Goal: Information Seeking & Learning: Learn about a topic

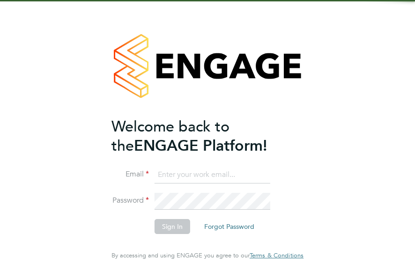
type input "[EMAIL_ADDRESS][DOMAIN_NAME]"
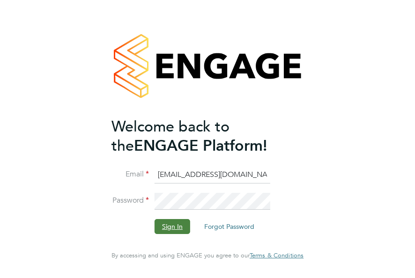
click at [168, 224] on button "Sign In" at bounding box center [173, 226] width 36 height 15
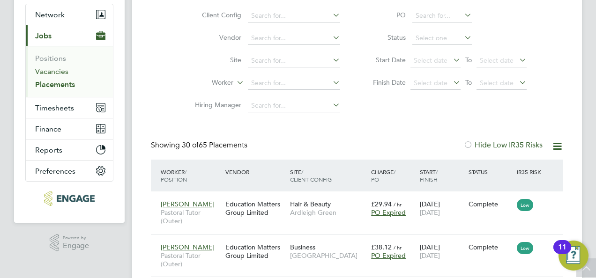
click at [58, 72] on link "Vacancies" at bounding box center [51, 71] width 33 height 9
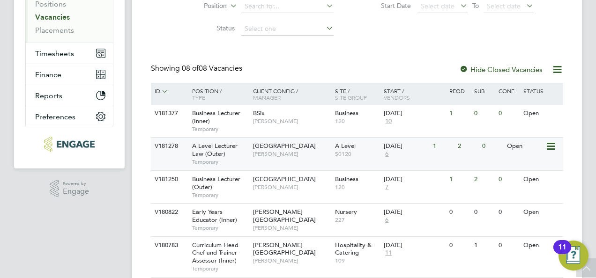
click at [215, 145] on span "A Level Lecturer Law (Outer)" at bounding box center [214, 150] width 45 height 16
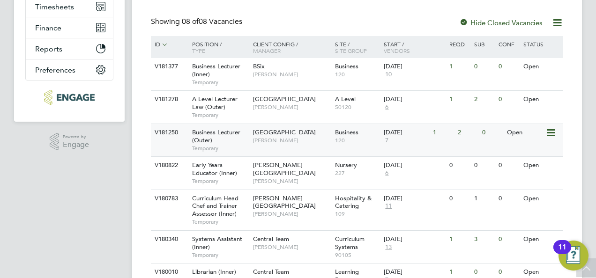
click at [233, 142] on div "Business Lecturer (Outer) Temporary" at bounding box center [218, 140] width 66 height 32
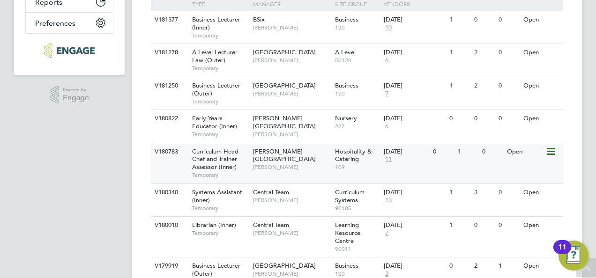
click at [224, 157] on span "Curriculum Head Chef and Trainer Assessor (Inner)" at bounding box center [215, 160] width 46 height 24
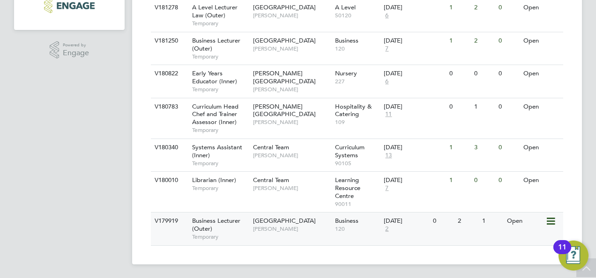
click at [233, 218] on span "Business Lecturer (Outer)" at bounding box center [216, 225] width 48 height 16
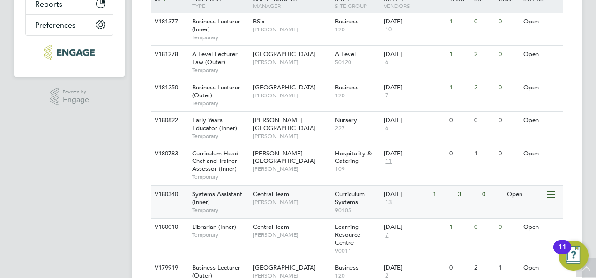
click at [237, 196] on span "Systems Assistant (Inner)" at bounding box center [217, 198] width 50 height 16
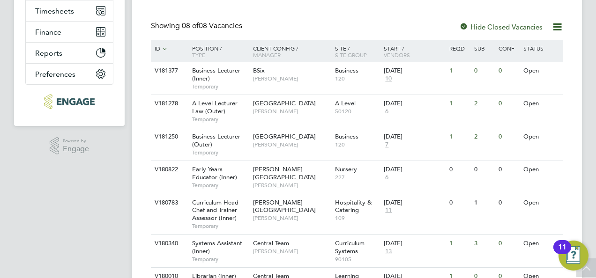
scroll to position [139, 0]
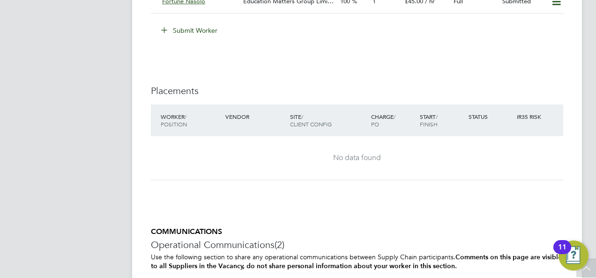
scroll to position [1597, 0]
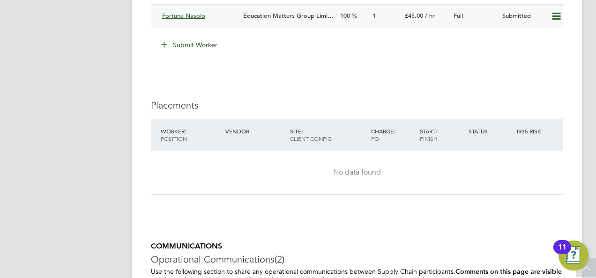
click at [283, 18] on div "Education Matters Group Limi…" at bounding box center [287, 15] width 97 height 15
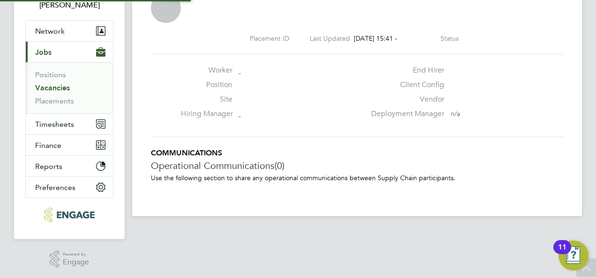
scroll to position [9, 134]
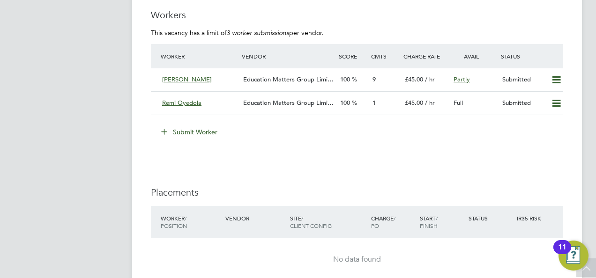
scroll to position [1503, 0]
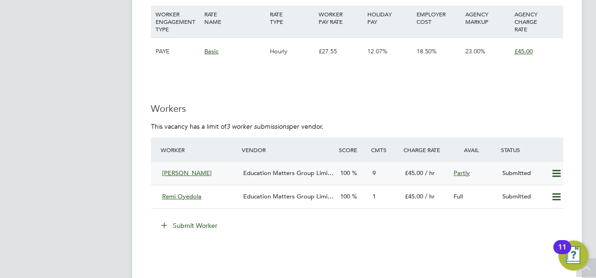
click at [257, 169] on span "Education Matters Group Limi…" at bounding box center [288, 173] width 90 height 8
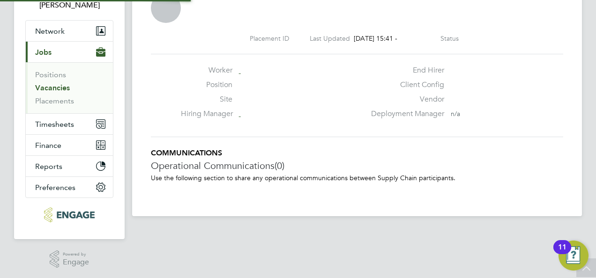
scroll to position [15, 185]
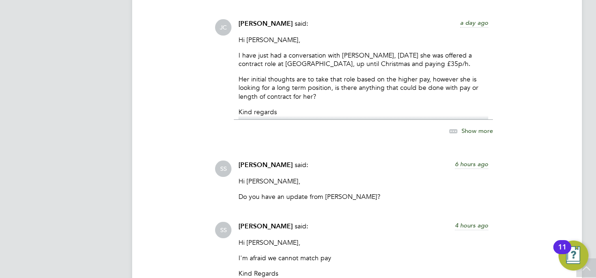
click at [454, 126] on icon at bounding box center [454, 132] width 12 height 12
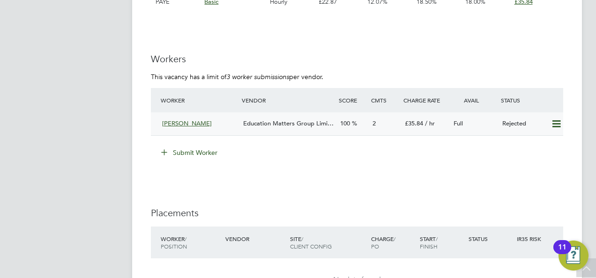
click at [276, 130] on div "Education Matters Group Limi…" at bounding box center [287, 123] width 97 height 15
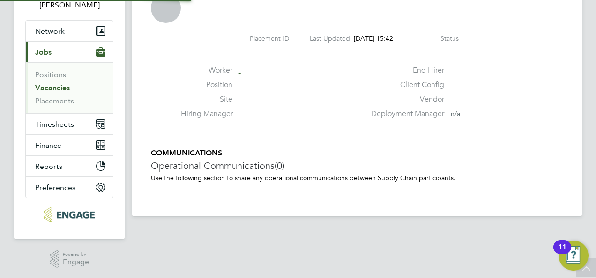
scroll to position [5, 5]
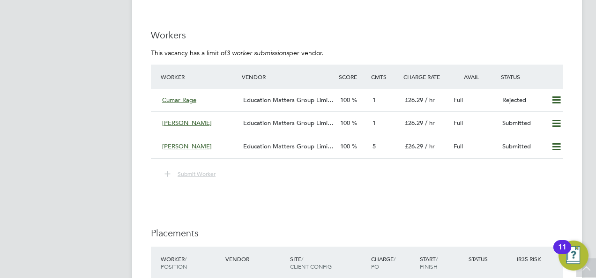
scroll to position [1456, 0]
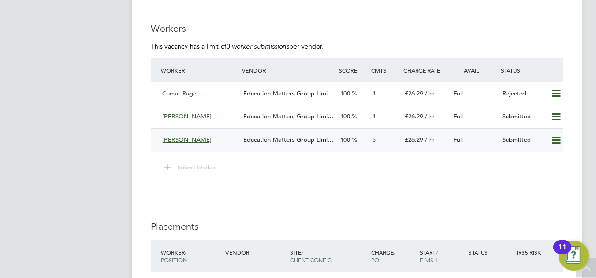
click at [281, 142] on span "Education Matters Group Limi…" at bounding box center [288, 140] width 90 height 8
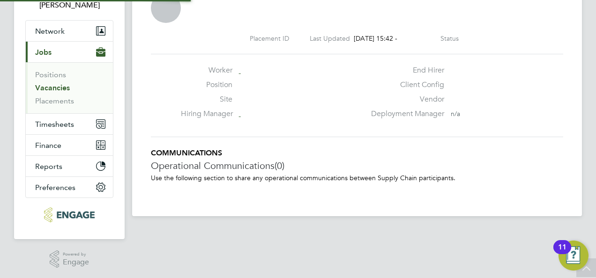
scroll to position [9, 134]
